Goal: Transaction & Acquisition: Purchase product/service

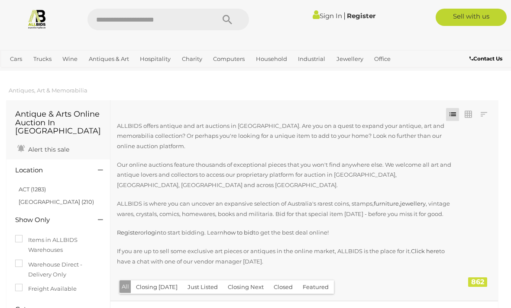
click at [28, 186] on link "ACT (1283)" at bounding box center [32, 189] width 27 height 7
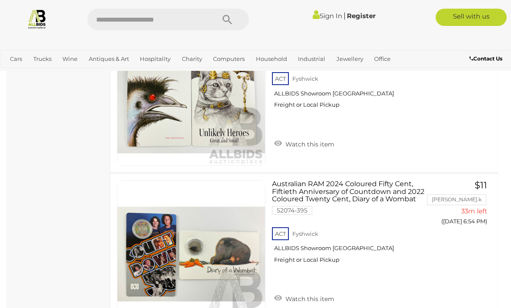
scroll to position [3856, 0]
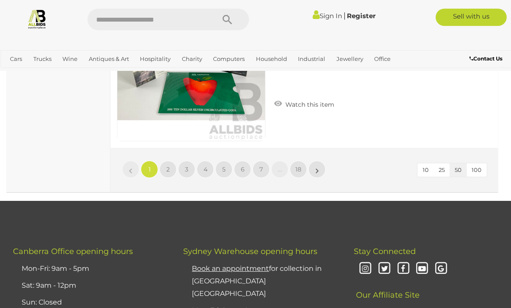
click at [165, 164] on link "2" at bounding box center [167, 169] width 17 height 17
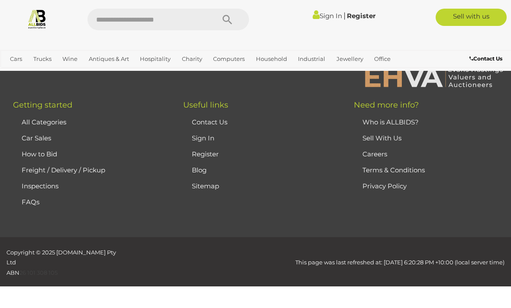
scroll to position [212, 0]
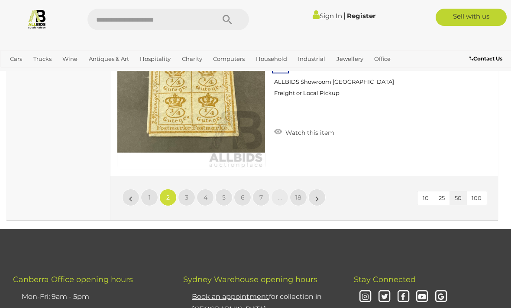
click at [185, 194] on span "3" at bounding box center [186, 198] width 3 height 8
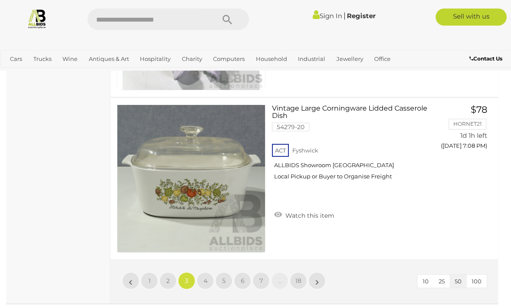
scroll to position [8184, 0]
click at [201, 273] on link "4" at bounding box center [204, 281] width 17 height 17
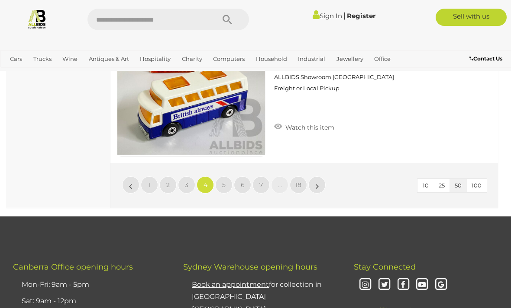
scroll to position [8268, 0]
click at [221, 184] on link "5" at bounding box center [223, 185] width 17 height 17
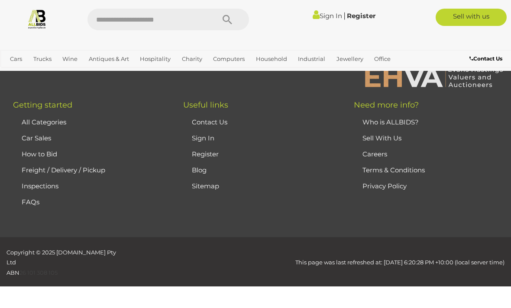
scroll to position [212, 0]
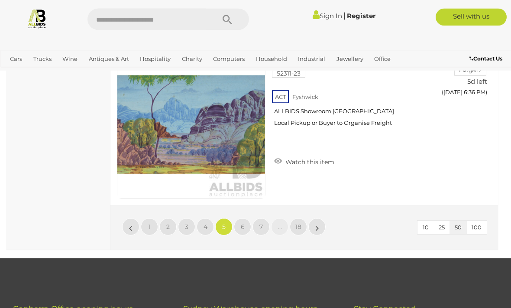
scroll to position [8227, 0]
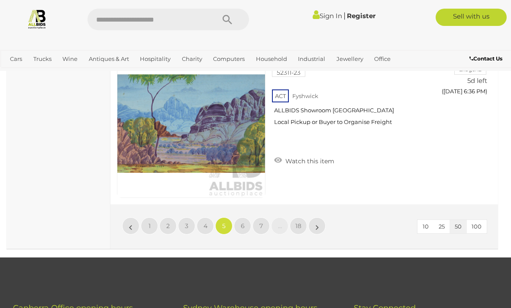
click at [239, 229] on link "6" at bounding box center [242, 226] width 17 height 17
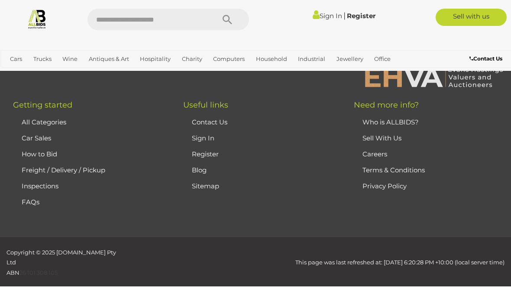
scroll to position [212, 0]
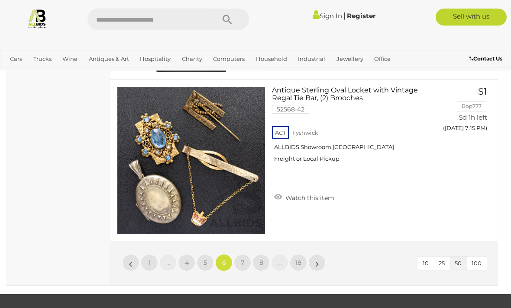
scroll to position [8191, 0]
click at [241, 259] on span "7" at bounding box center [242, 263] width 3 height 8
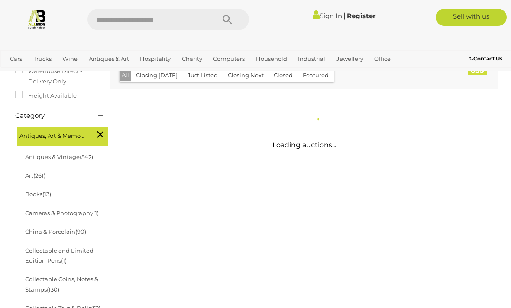
click at [100, 188] on li "Books (13)" at bounding box center [66, 194] width 84 height 19
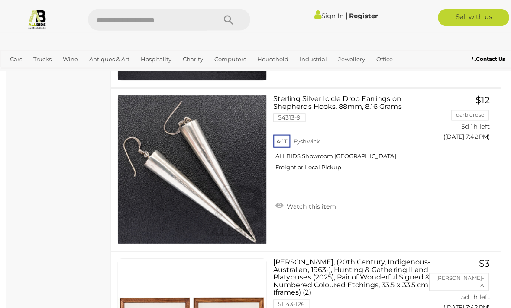
scroll to position [5418, 0]
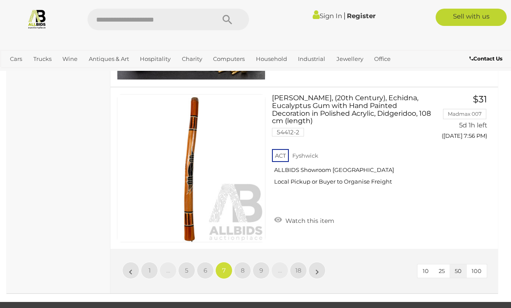
click at [245, 268] on link "8" at bounding box center [242, 270] width 17 height 17
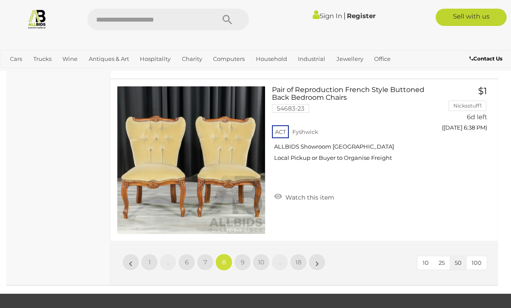
scroll to position [8195, 0]
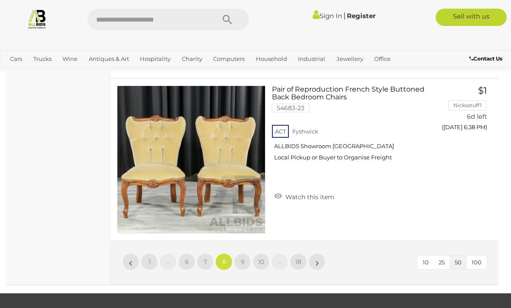
click at [241, 258] on span "9" at bounding box center [243, 262] width 4 height 8
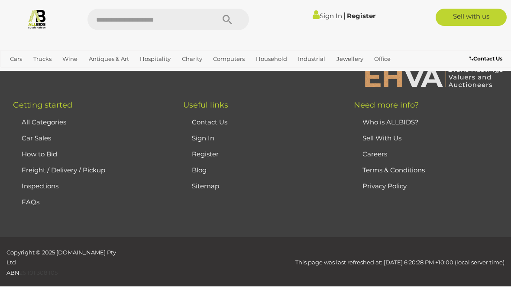
scroll to position [212, 0]
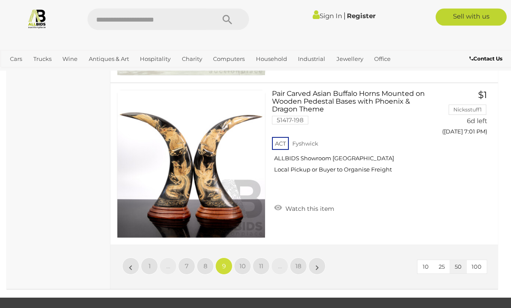
scroll to position [8187, 0]
click at [238, 265] on link "10" at bounding box center [242, 266] width 17 height 17
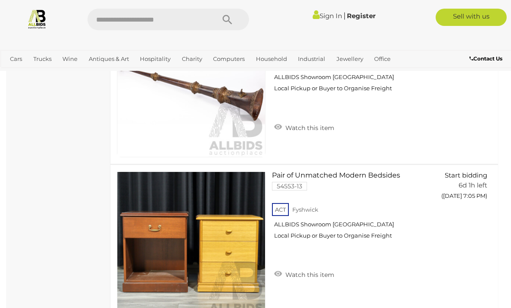
scroll to position [968, 0]
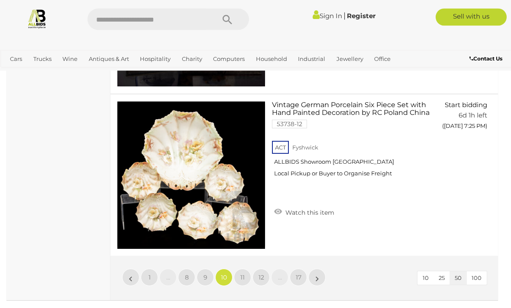
scroll to position [8176, 0]
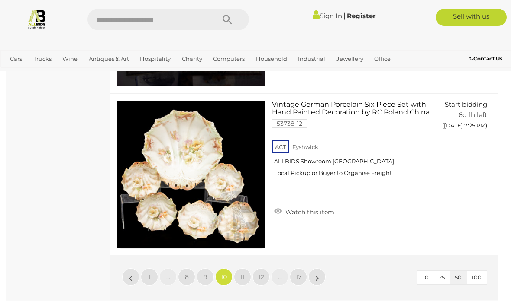
click at [240, 275] on span "11" at bounding box center [242, 277] width 4 height 8
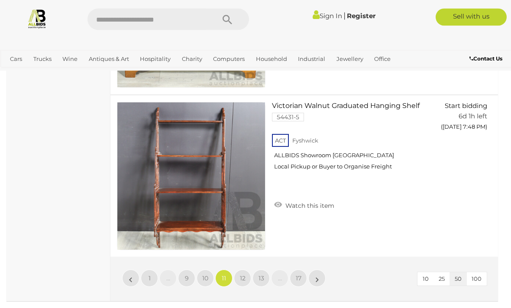
scroll to position [8175, 0]
click at [240, 279] on span "12" at bounding box center [243, 279] width 6 height 8
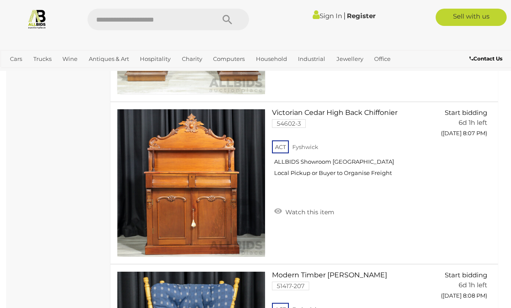
scroll to position [3943, 0]
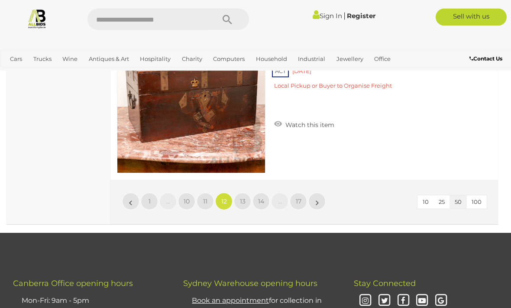
scroll to position [8255, 0]
click at [243, 198] on span "13" at bounding box center [243, 202] width 6 height 8
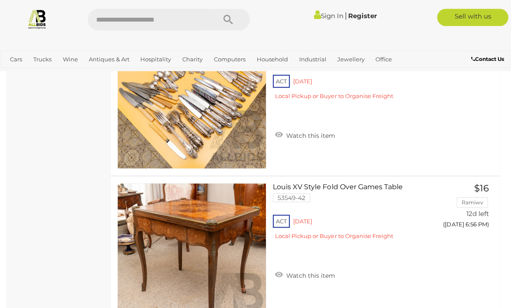
scroll to position [4517, 0]
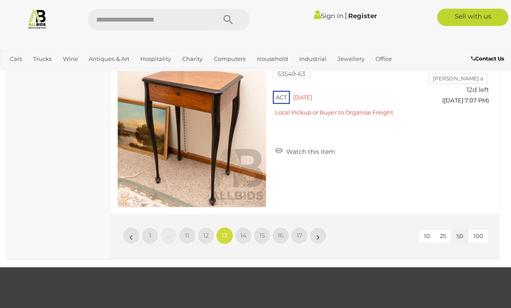
click at [241, 234] on span "14" at bounding box center [242, 235] width 6 height 8
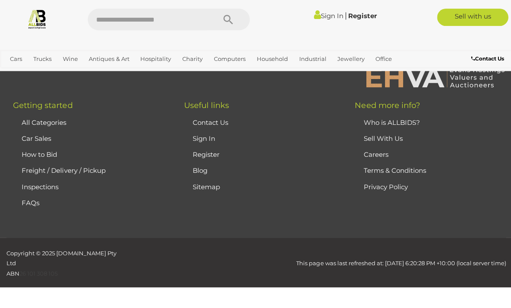
scroll to position [212, 0]
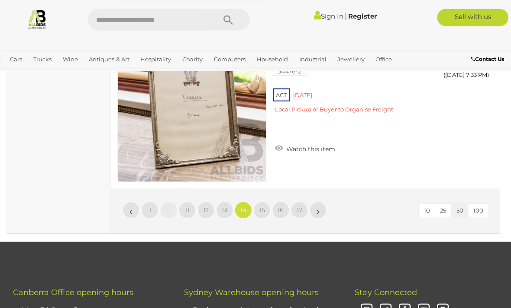
scroll to position [8244, 0]
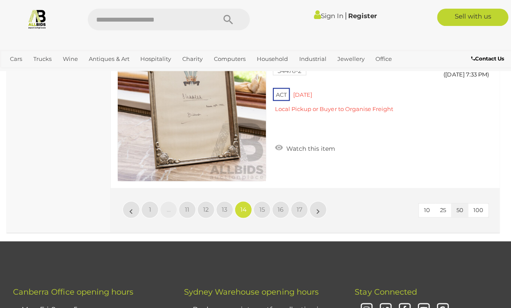
click at [258, 210] on span "15" at bounding box center [261, 209] width 6 height 8
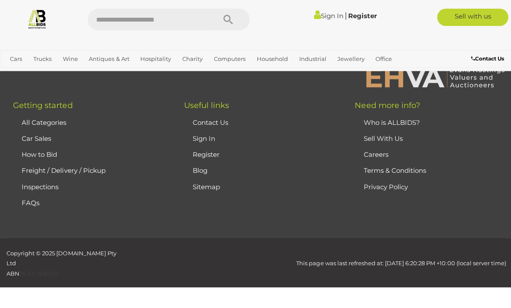
scroll to position [212, 0]
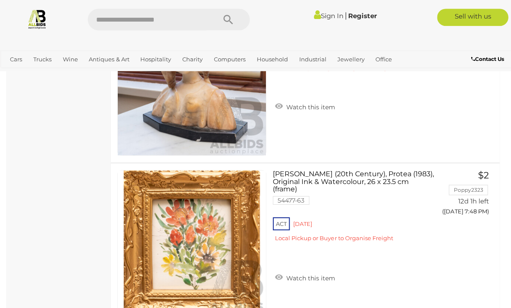
scroll to position [7294, 0]
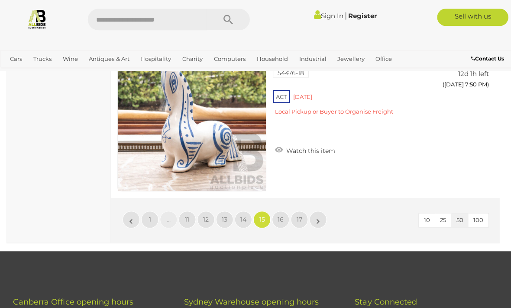
click at [292, 215] on link "17" at bounding box center [297, 219] width 17 height 17
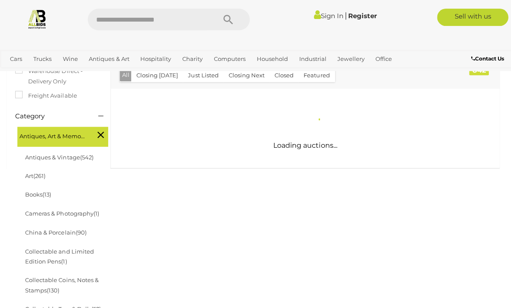
scroll to position [212, 0]
click at [283, 219] on div "Antique & Arts Online Auction In [GEOGRAPHIC_DATA] Alert this sale Location" at bounding box center [252, 231] width 504 height 688
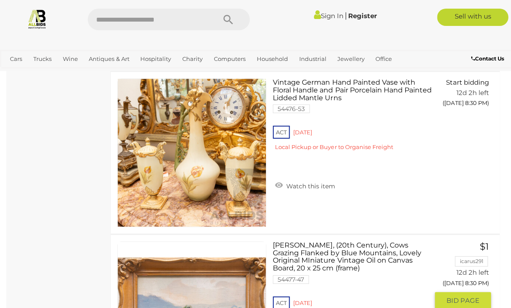
scroll to position [6728, 0]
